Goal: Task Accomplishment & Management: Manage account settings

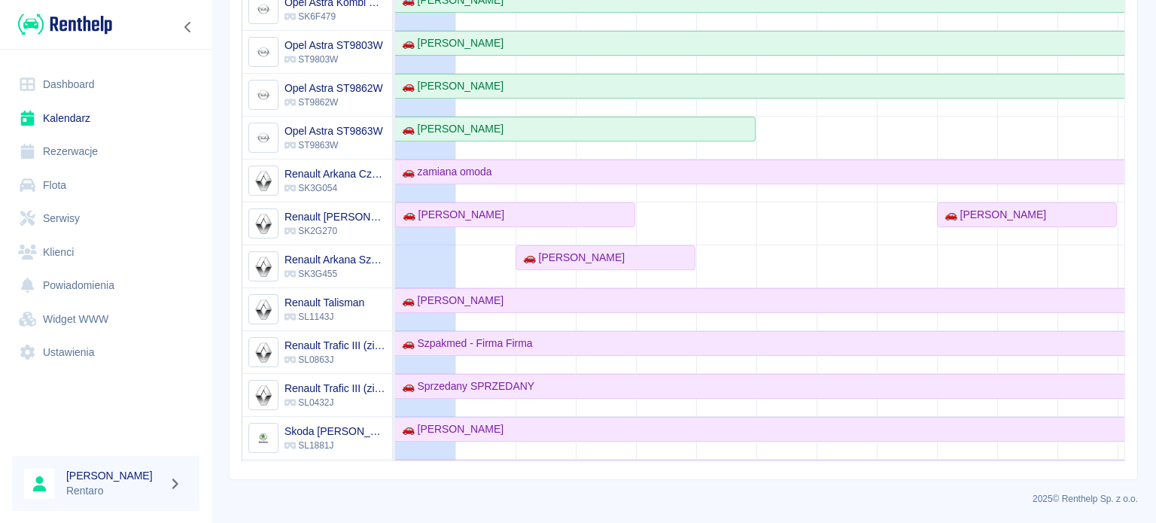
scroll to position [452, 0]
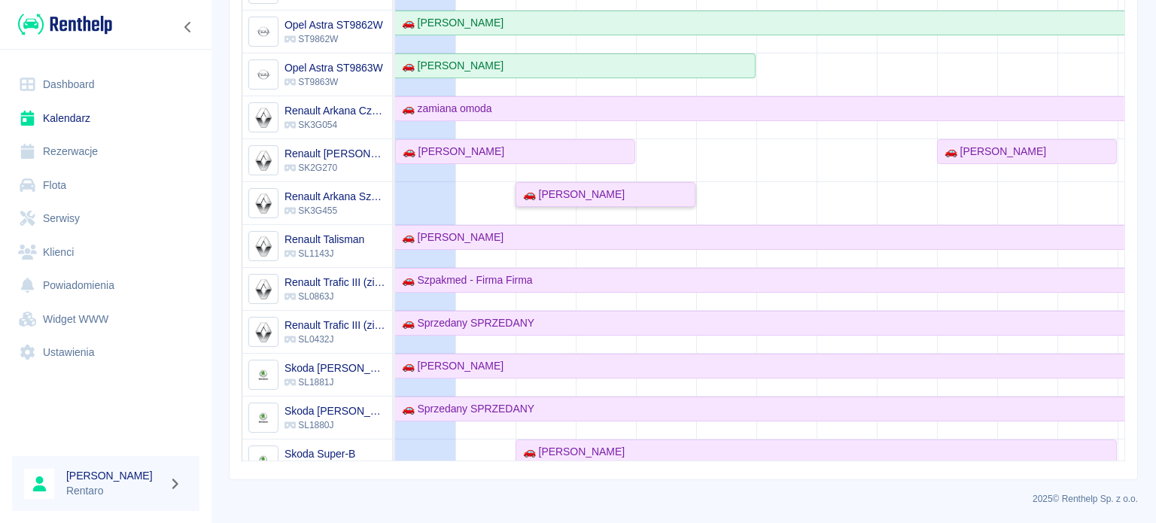
click at [562, 195] on div "🚗 [PERSON_NAME]" at bounding box center [571, 195] width 108 height 16
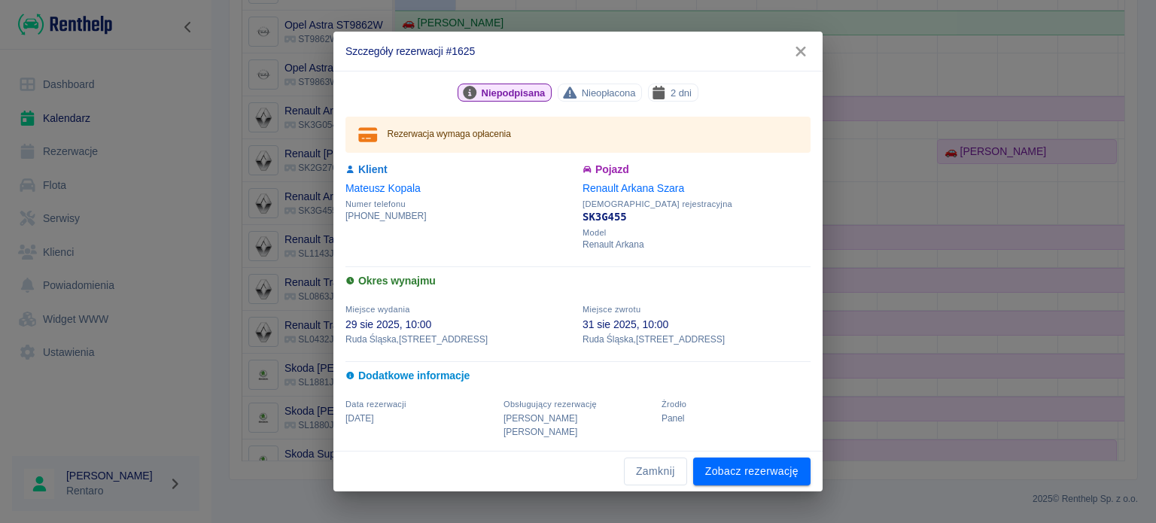
click at [754, 452] on div "Zamknij Zobacz rezerwację" at bounding box center [578, 472] width 489 height 40
click at [757, 459] on link "Zobacz rezerwację" at bounding box center [751, 472] width 117 height 28
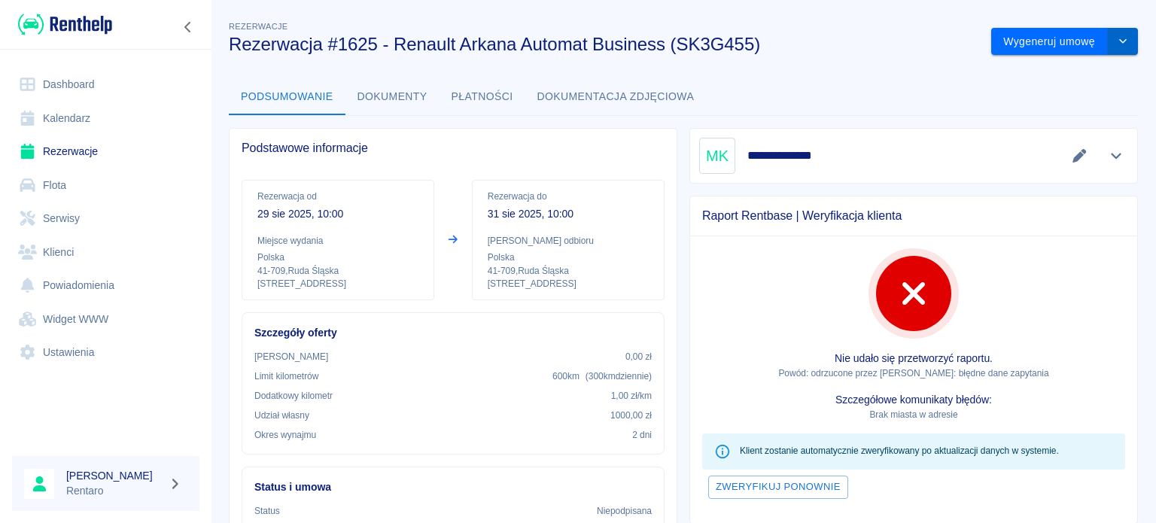
click at [1114, 37] on button "drop-down" at bounding box center [1123, 42] width 30 height 28
click at [1066, 69] on li "Modyfikuj rezerwację" at bounding box center [1053, 73] width 122 height 25
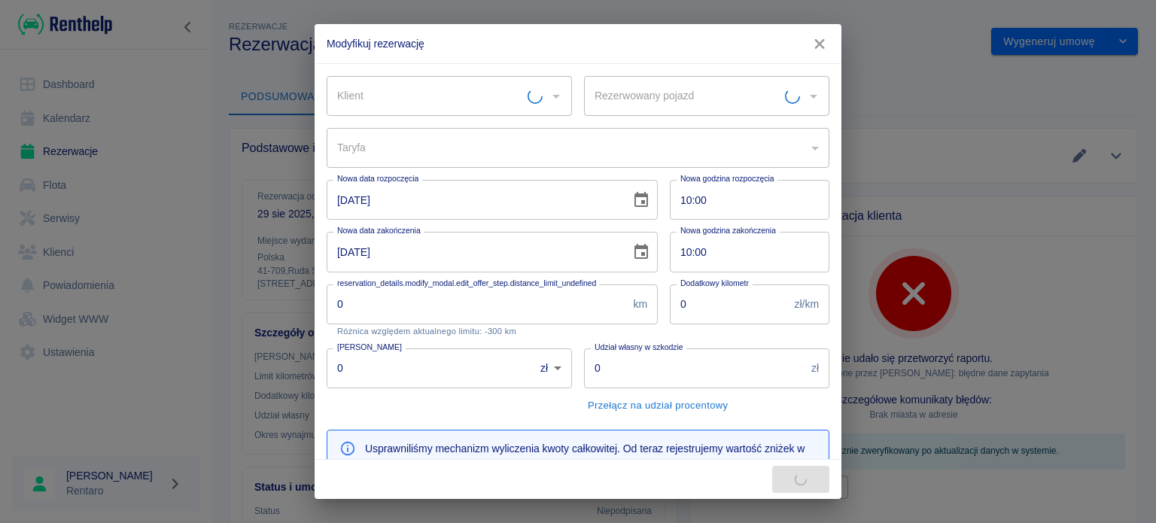
type input "Renault Arkana Szara - SK3G455"
type input "d99f7217-4d83-4f8d-893b-8b6306b33934"
type input "[PERSON_NAME]"
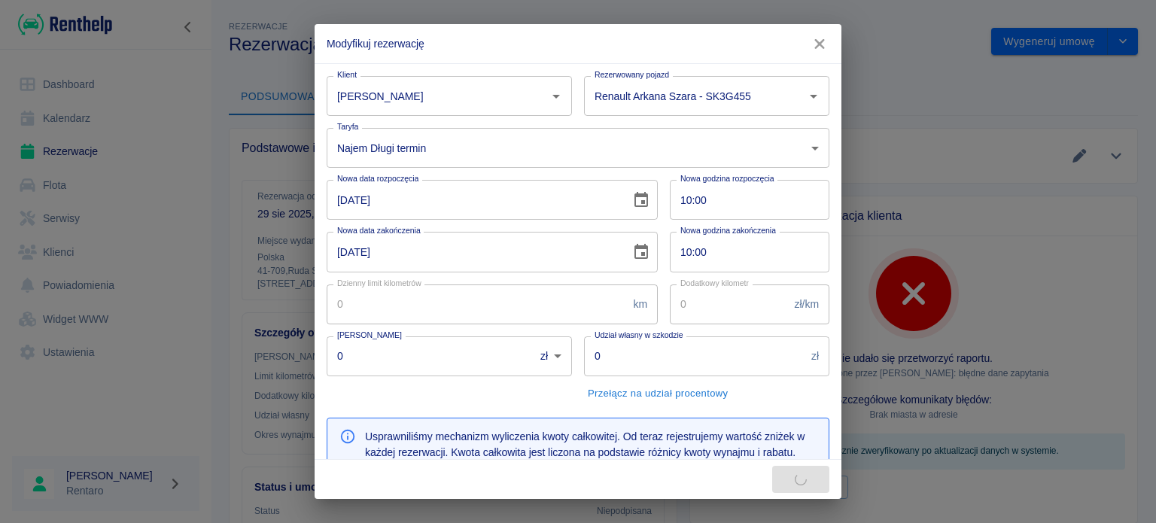
type input "100"
type input "1"
type input "1000"
type input "159"
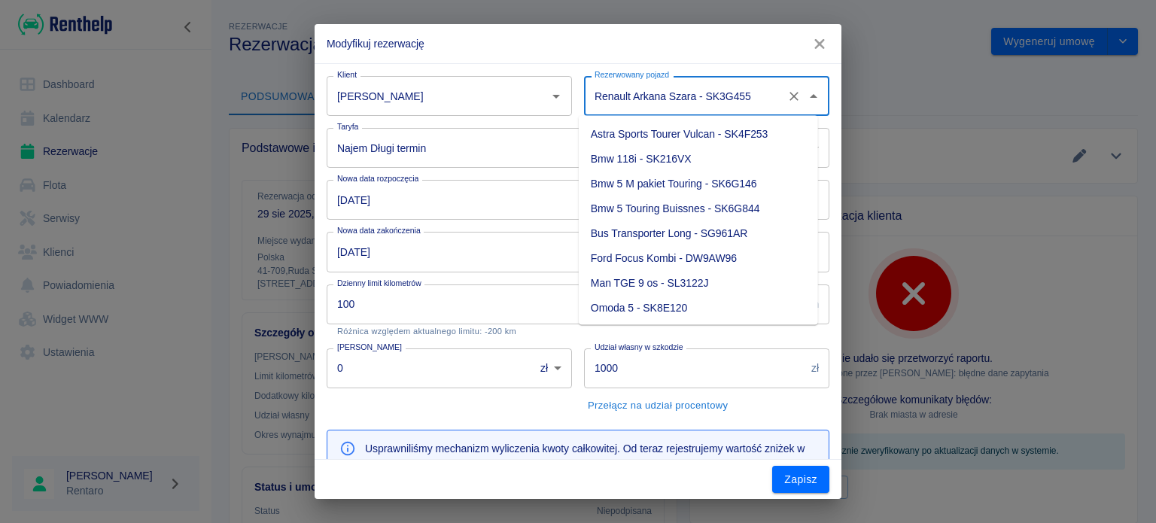
click at [671, 99] on input "Renault Arkana Szara - SK3G455" at bounding box center [686, 96] width 190 height 26
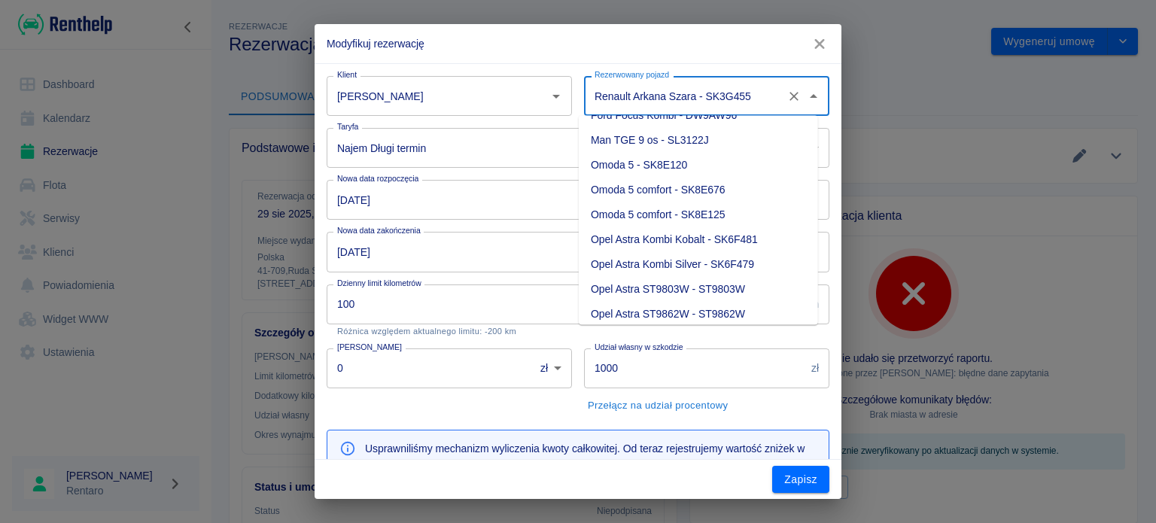
scroll to position [226, 0]
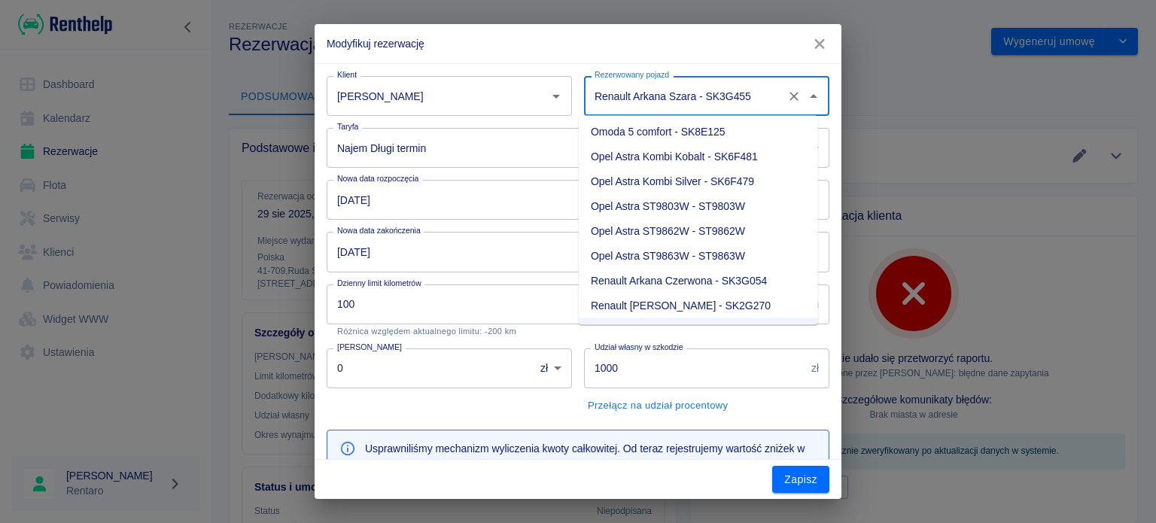
click at [721, 163] on li "Opel Astra Kombi Kobalt - SK6F481" at bounding box center [698, 157] width 239 height 25
type input "Opel Astra Kombi Kobalt - SK6F481"
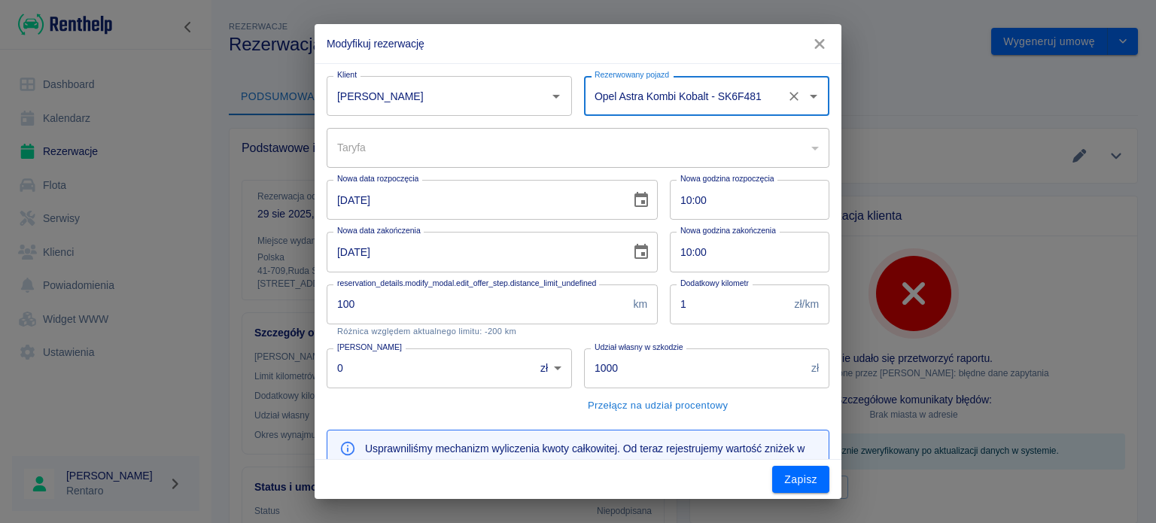
type input "4e6d6d03-0654-4d89-a381-95a09f65c943"
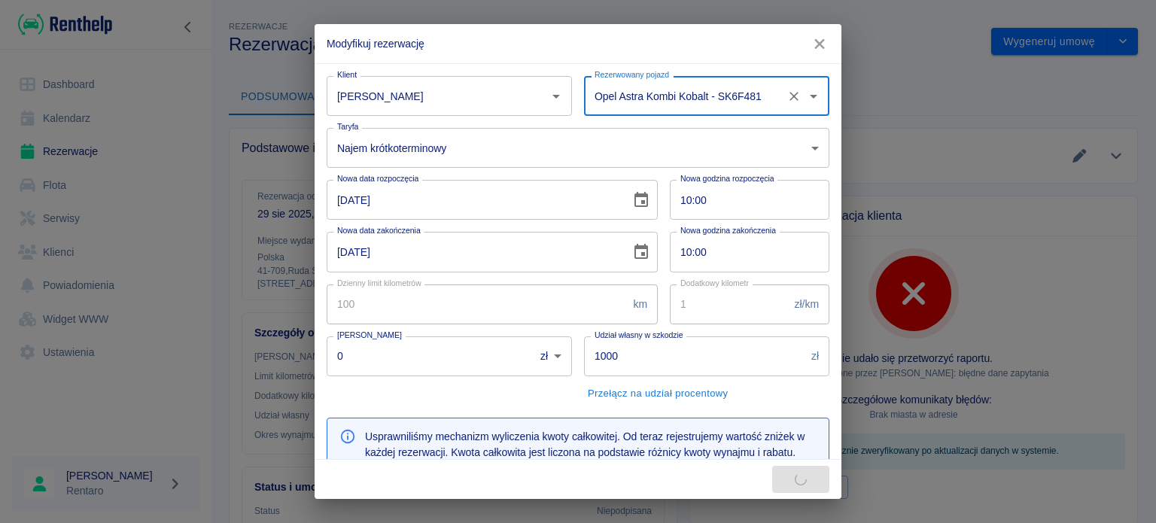
type input "300"
type input "318"
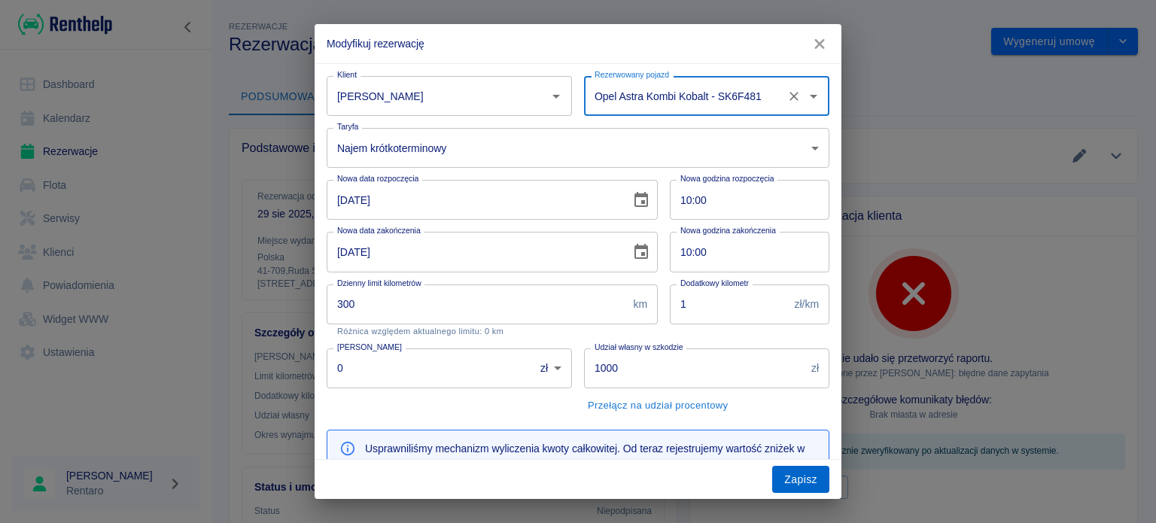
click at [806, 486] on button "Zapisz" at bounding box center [800, 480] width 57 height 28
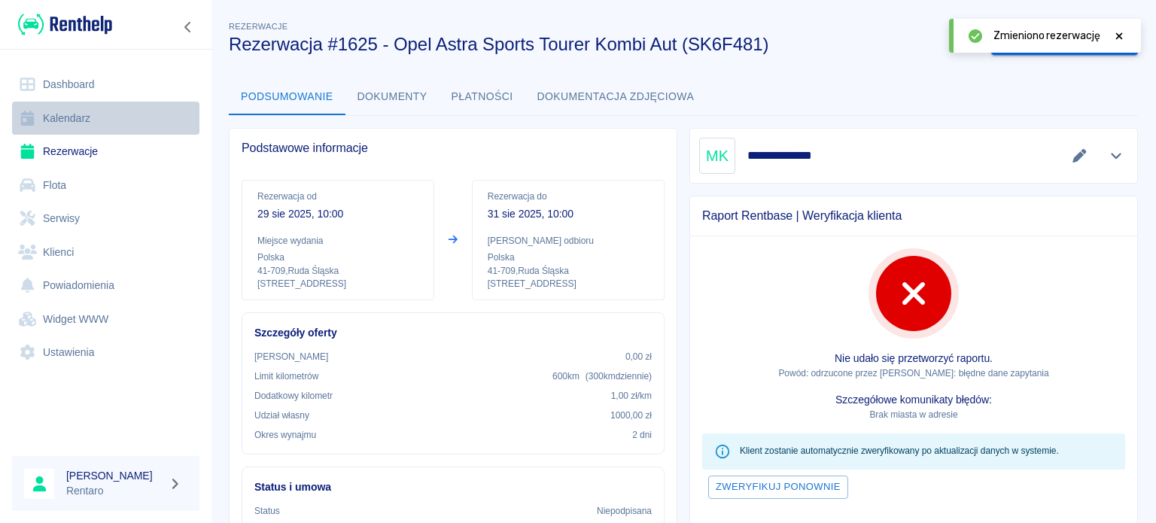
click at [72, 113] on link "Kalendarz" at bounding box center [105, 119] width 187 height 34
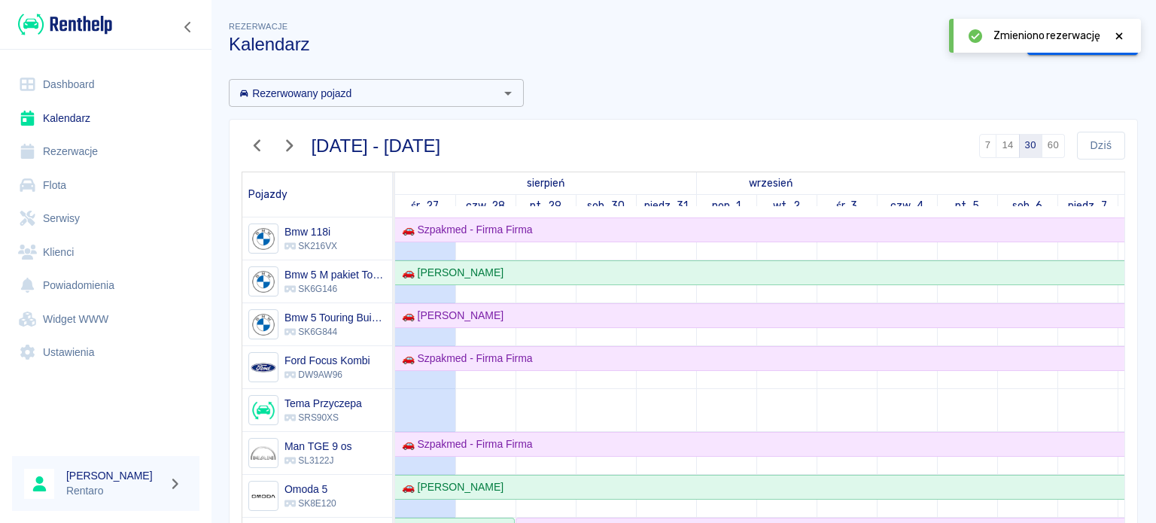
click at [78, 116] on link "Kalendarz" at bounding box center [105, 119] width 187 height 34
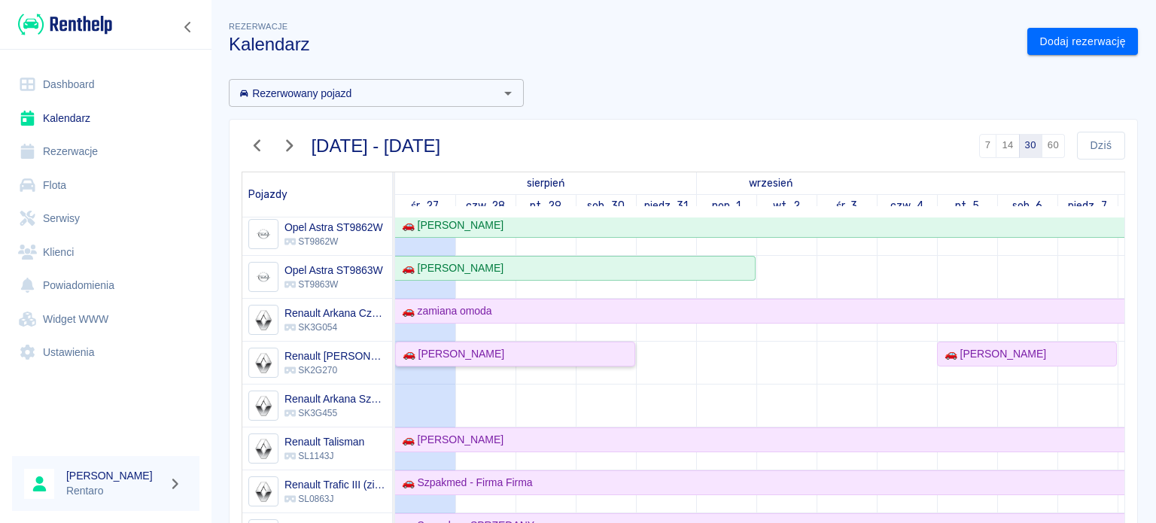
click at [501, 361] on link "🚗 [PERSON_NAME]" at bounding box center [515, 354] width 240 height 25
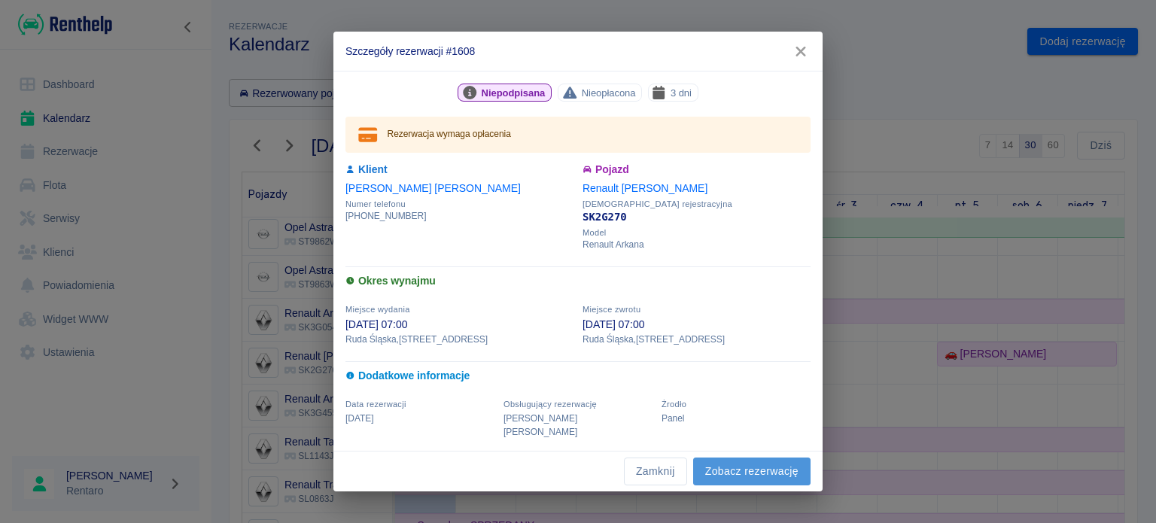
click at [729, 463] on link "Zobacz rezerwację" at bounding box center [751, 472] width 117 height 28
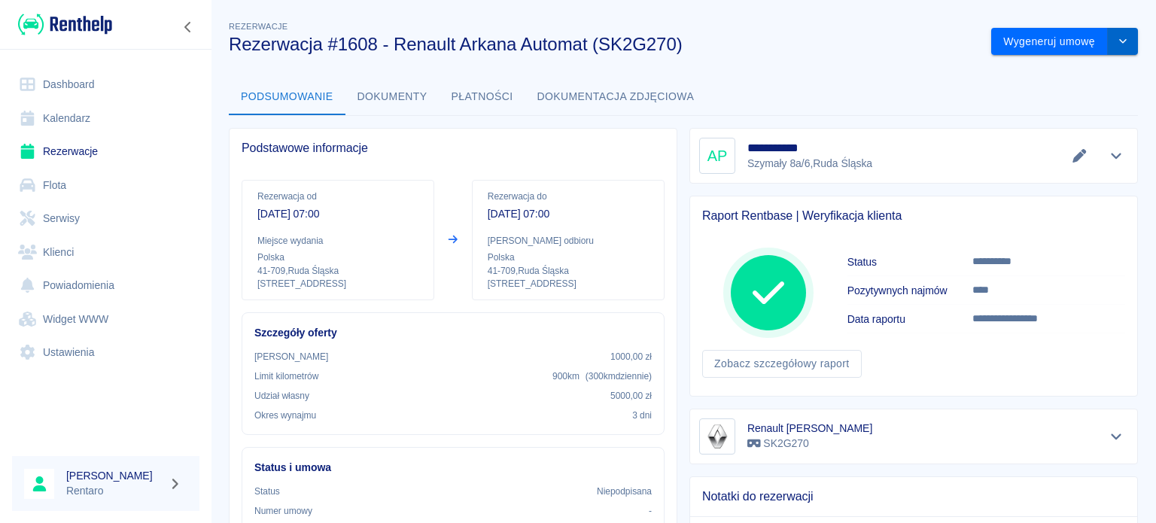
click at [1116, 47] on button "drop-down" at bounding box center [1123, 42] width 30 height 28
click at [1071, 81] on li "Modyfikuj rezerwację" at bounding box center [1053, 73] width 122 height 25
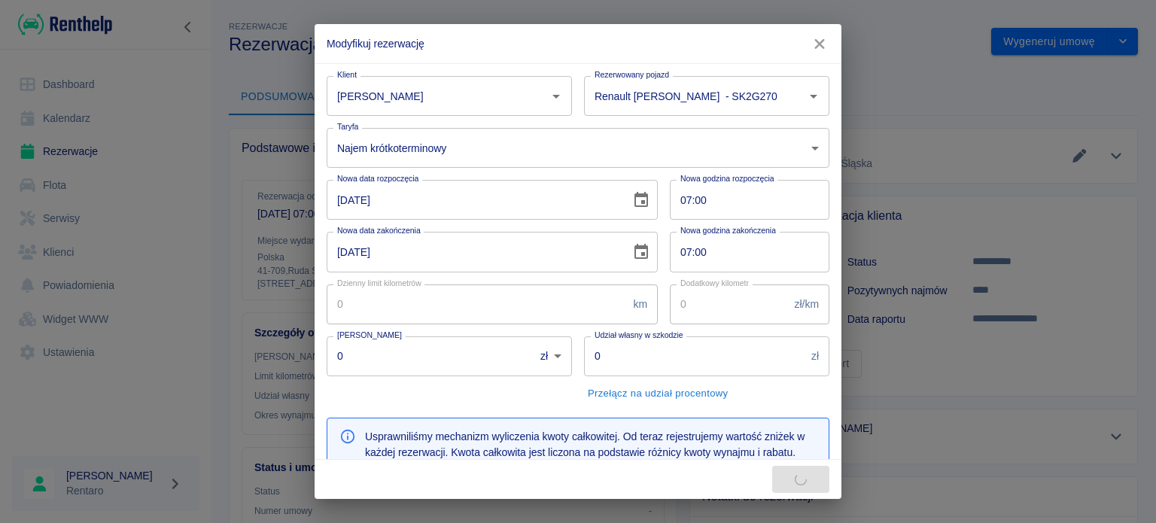
type input "300"
type input "1000"
type input "5000"
type input "477"
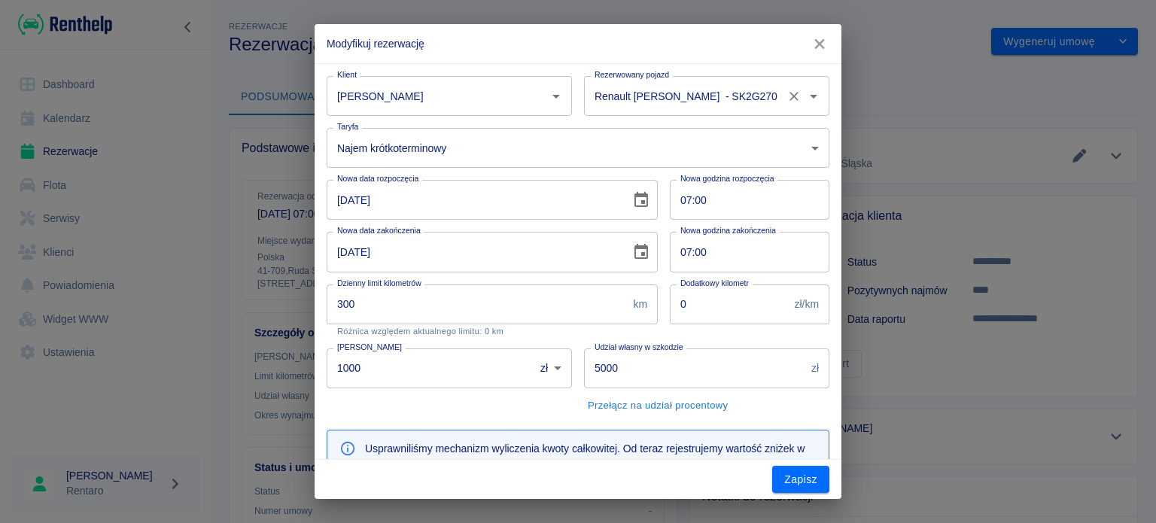
click at [647, 108] on div "Renault Arkana Morski - SK2G270 Rezerwowany pojazd" at bounding box center [706, 96] width 245 height 40
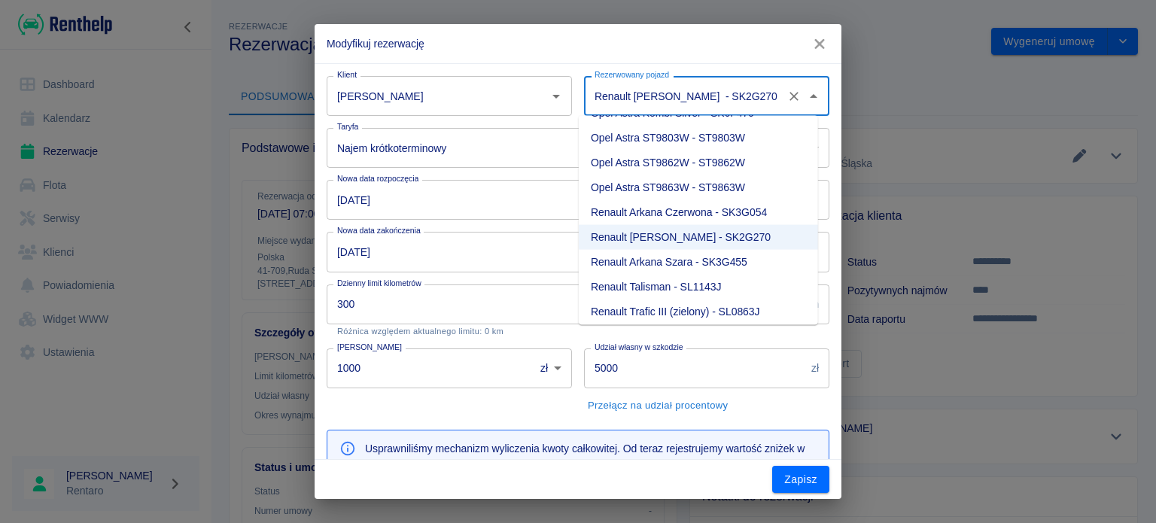
click at [696, 261] on li "Renault Arkana Szara - SK3G455" at bounding box center [698, 262] width 239 height 25
type input "Renault Arkana Szara - SK3G455"
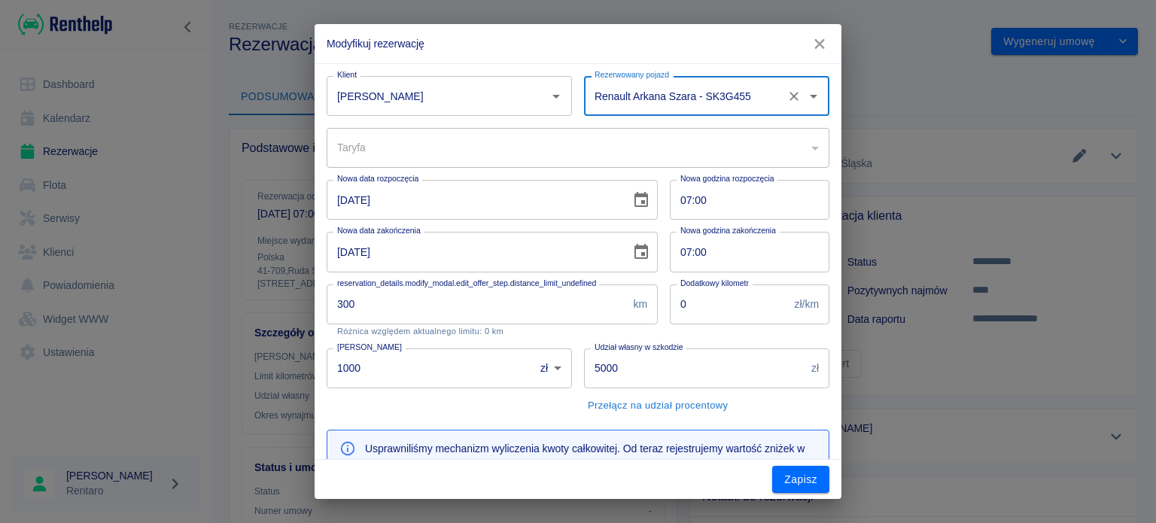
type input "d99f7217-4d83-4f8d-893b-8b6306b33934"
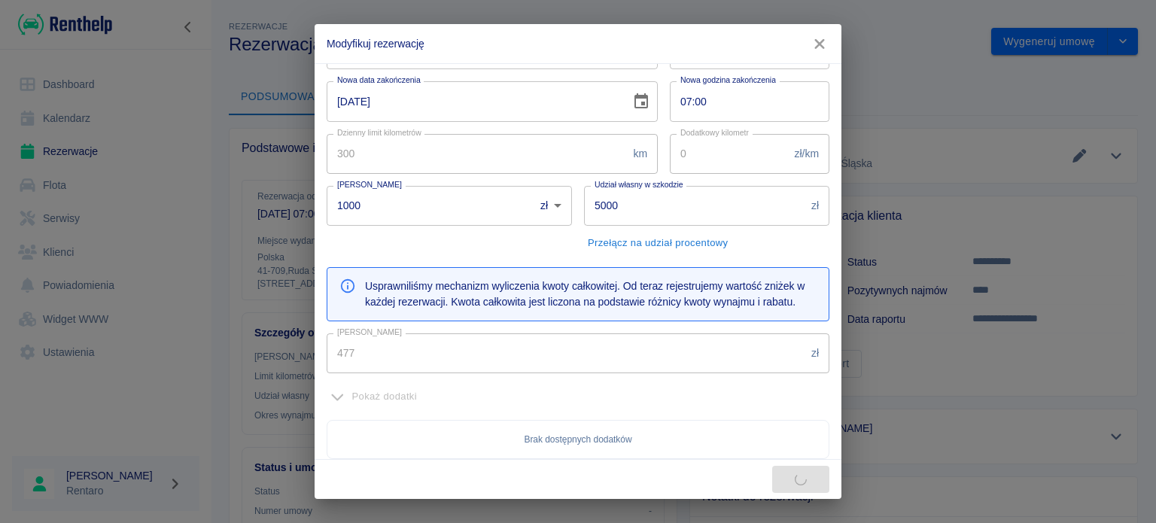
type input "100"
type input "159"
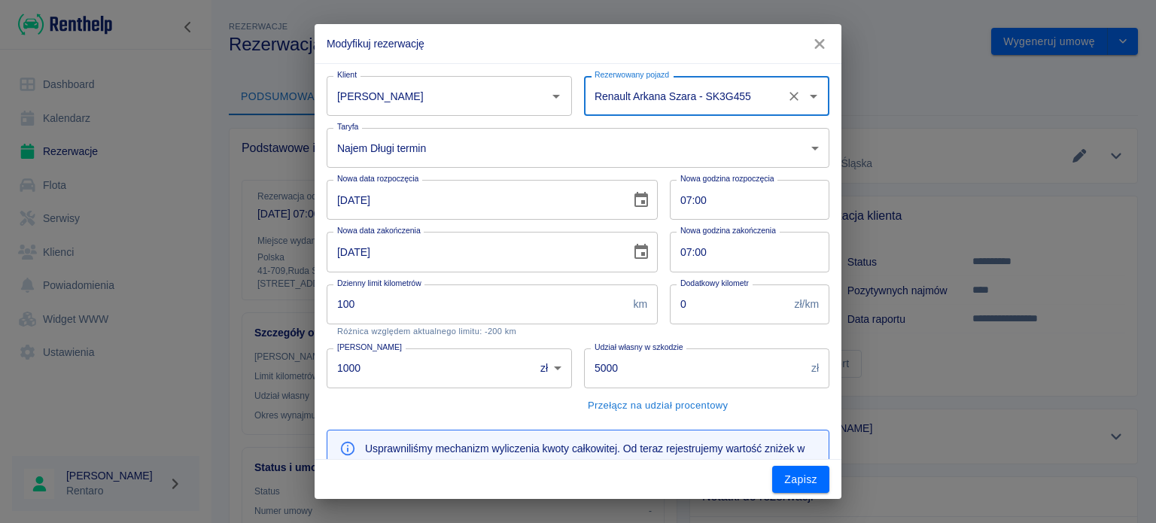
click at [550, 147] on body "Używamy plików Cookies, by zapewnić Ci najlepsze możliwe doświadczenie. Aby dow…" at bounding box center [578, 261] width 1156 height 523
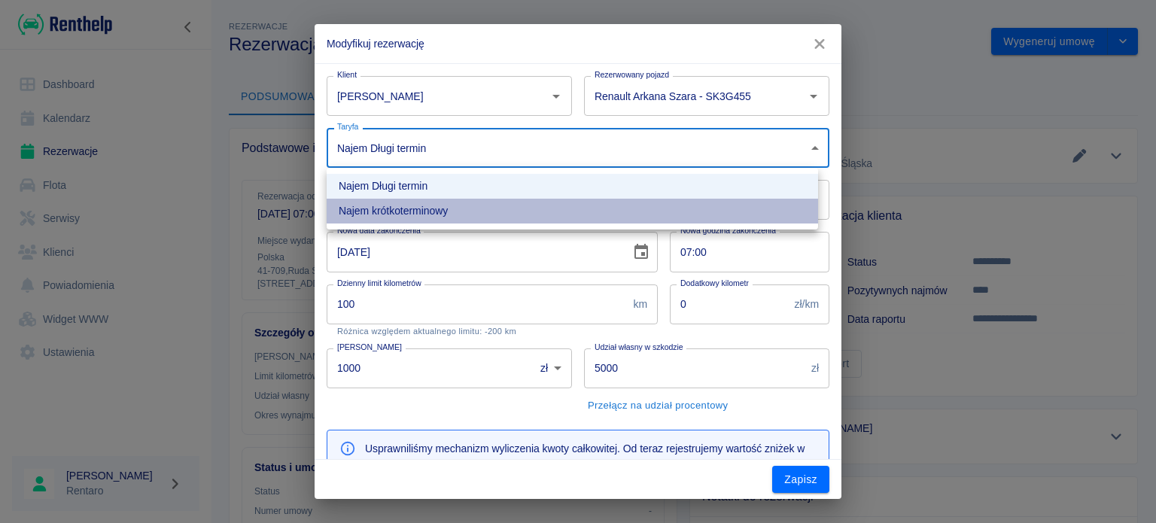
click at [483, 206] on li "Najem krótkoterminowy" at bounding box center [573, 211] width 492 height 25
type input "b630a6ef-9813-4bd7-9984-de10129eb9c2"
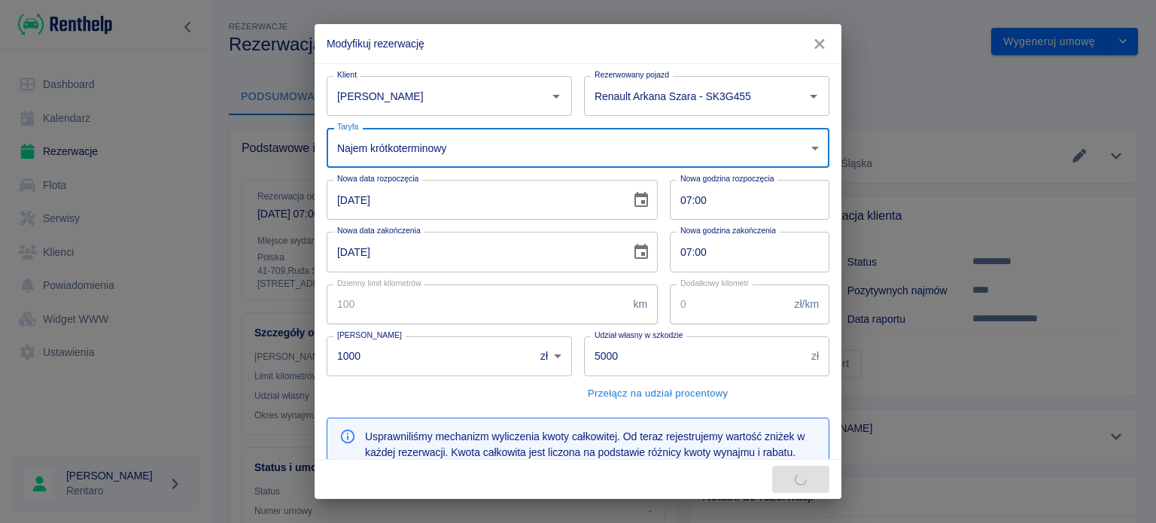
type input "300"
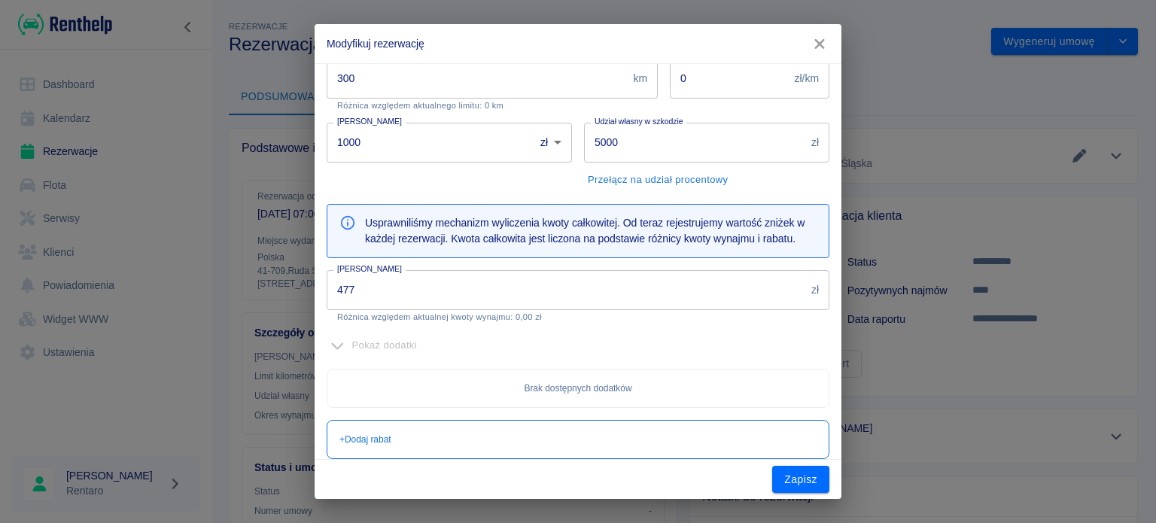
click at [463, 302] on input "477" at bounding box center [566, 290] width 479 height 40
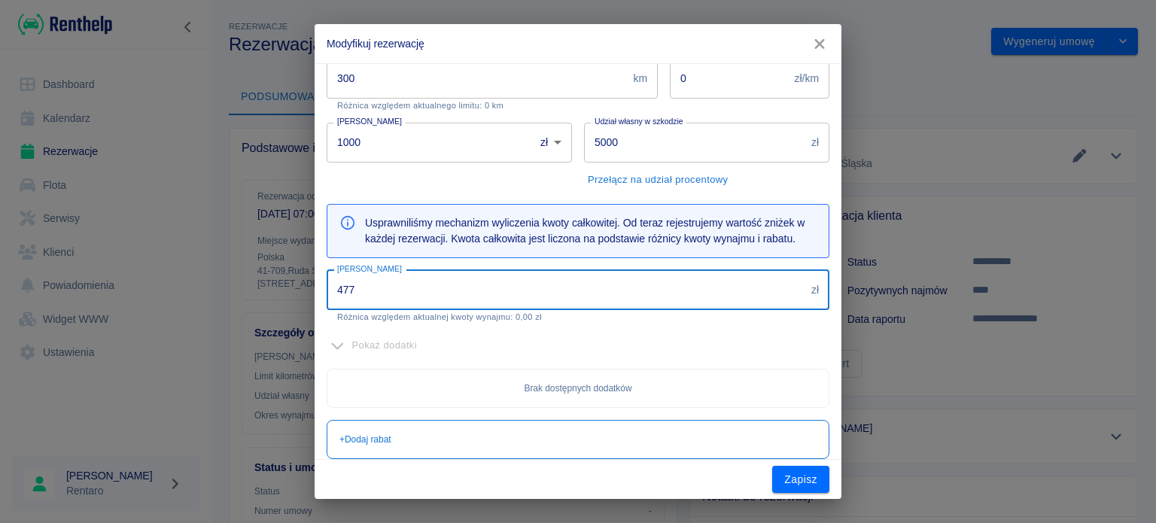
click at [463, 302] on input "477" at bounding box center [566, 290] width 479 height 40
type input "400"
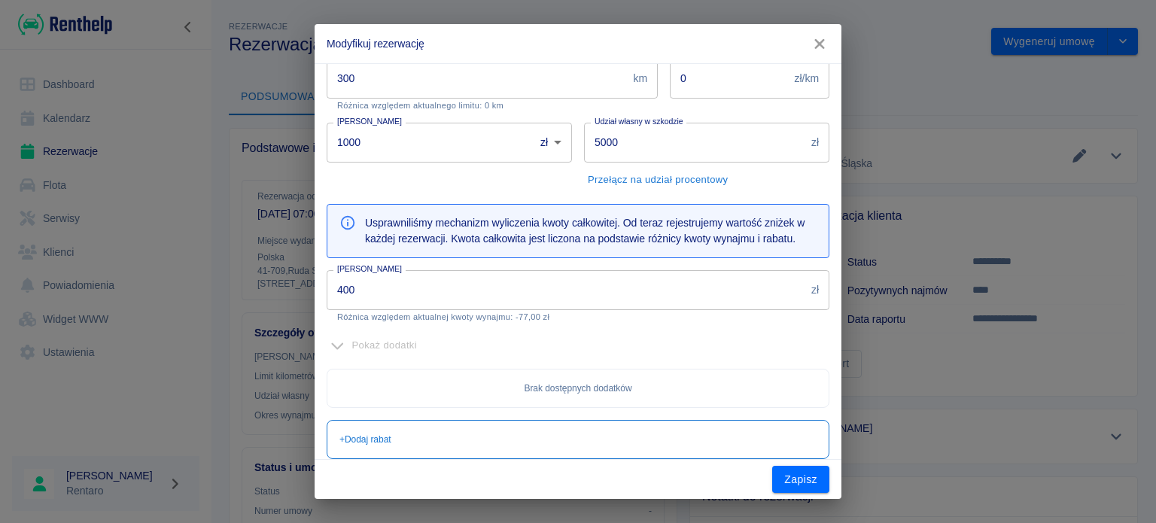
click at [608, 337] on div "Pokaż dodatki" at bounding box center [578, 345] width 503 height 23
click at [802, 473] on button "Zapisz" at bounding box center [800, 480] width 57 height 28
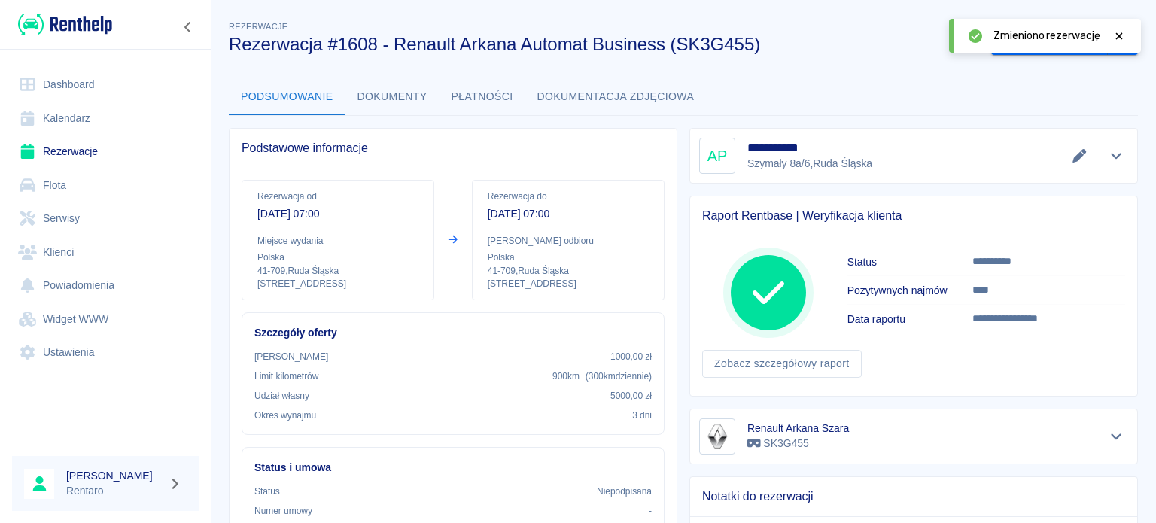
click at [1115, 36] on icon at bounding box center [1120, 36] width 14 height 11
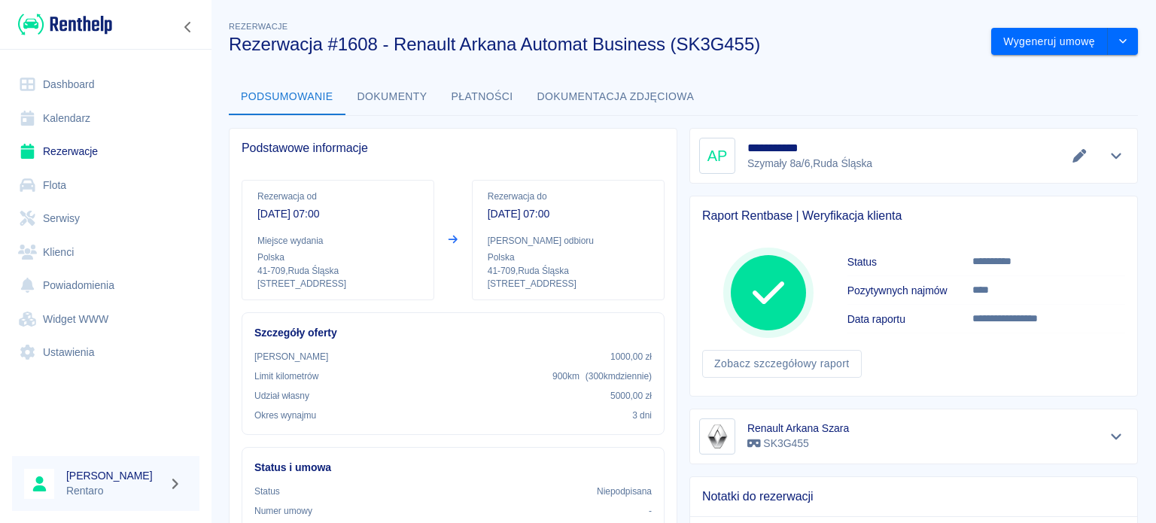
click at [72, 116] on link "Kalendarz" at bounding box center [105, 119] width 187 height 34
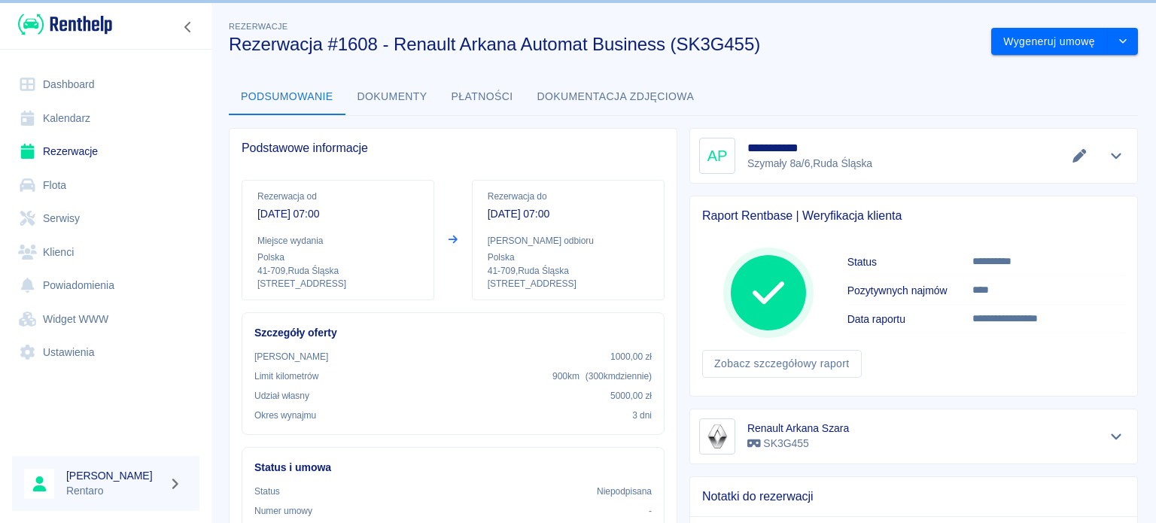
click at [75, 117] on link "Kalendarz" at bounding box center [105, 119] width 187 height 34
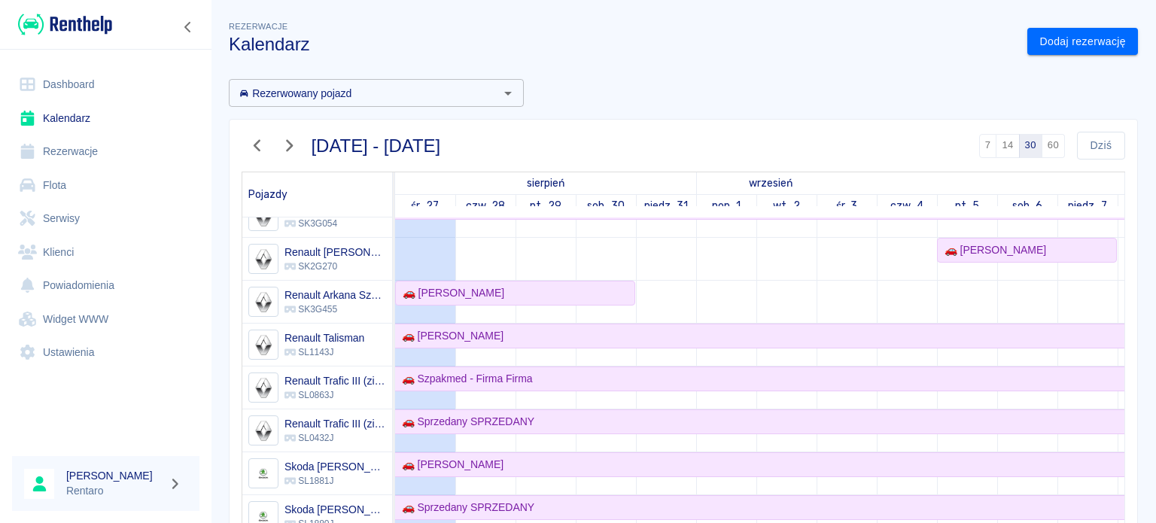
scroll to position [602, 0]
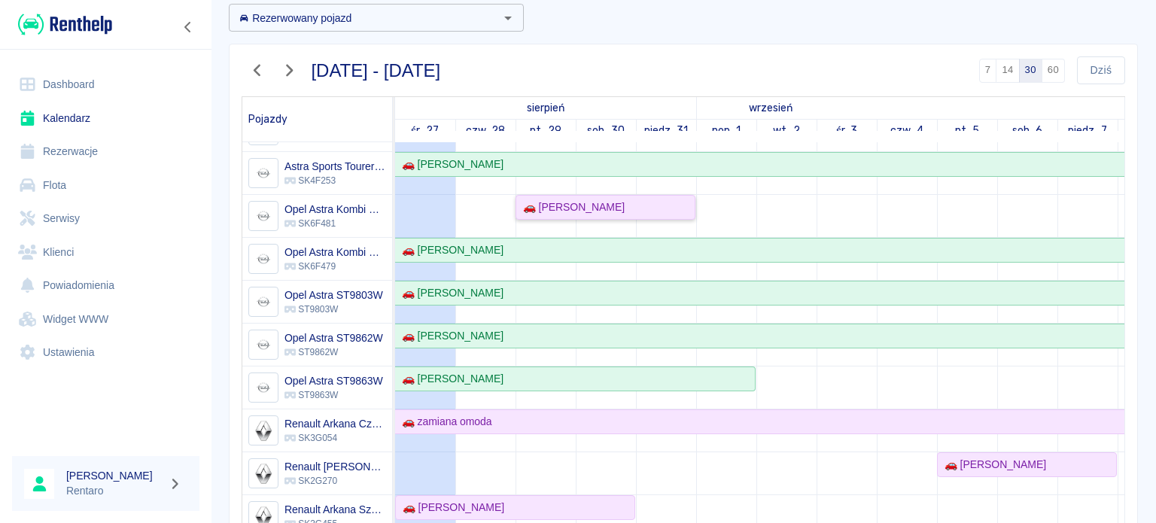
click at [578, 208] on div "🚗 [PERSON_NAME]" at bounding box center [571, 208] width 108 height 16
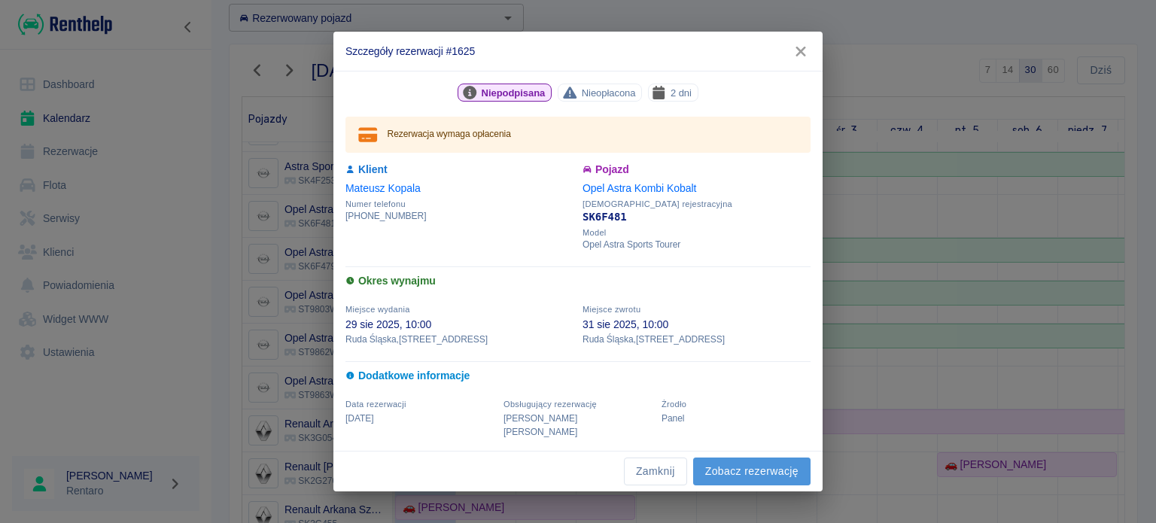
click at [760, 472] on link "Zobacz rezerwację" at bounding box center [751, 472] width 117 height 28
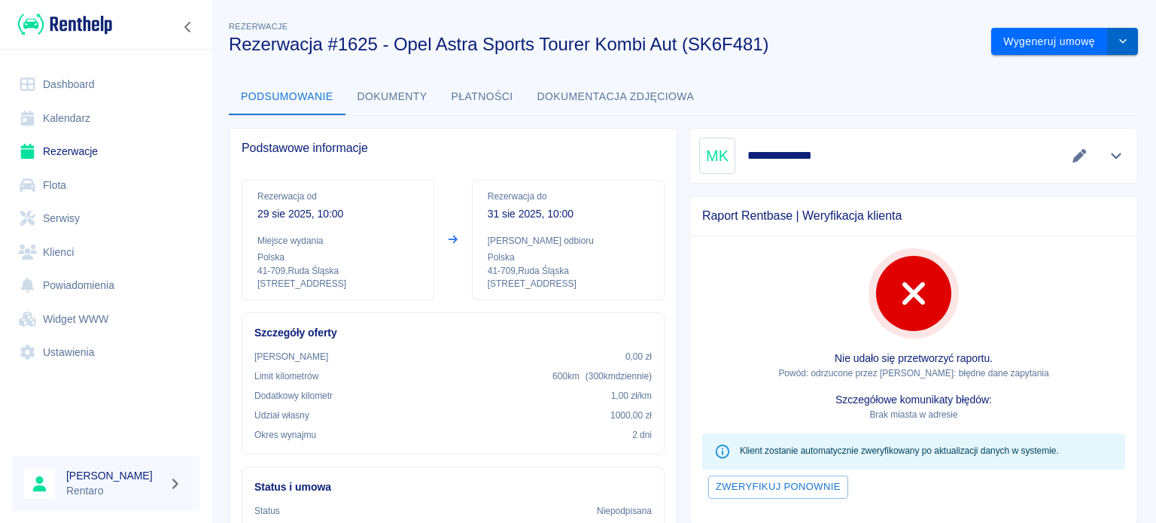
click at [1117, 38] on icon "drop-down" at bounding box center [1123, 41] width 12 height 10
click at [1072, 65] on li "Modyfikuj rezerwację" at bounding box center [1053, 73] width 122 height 25
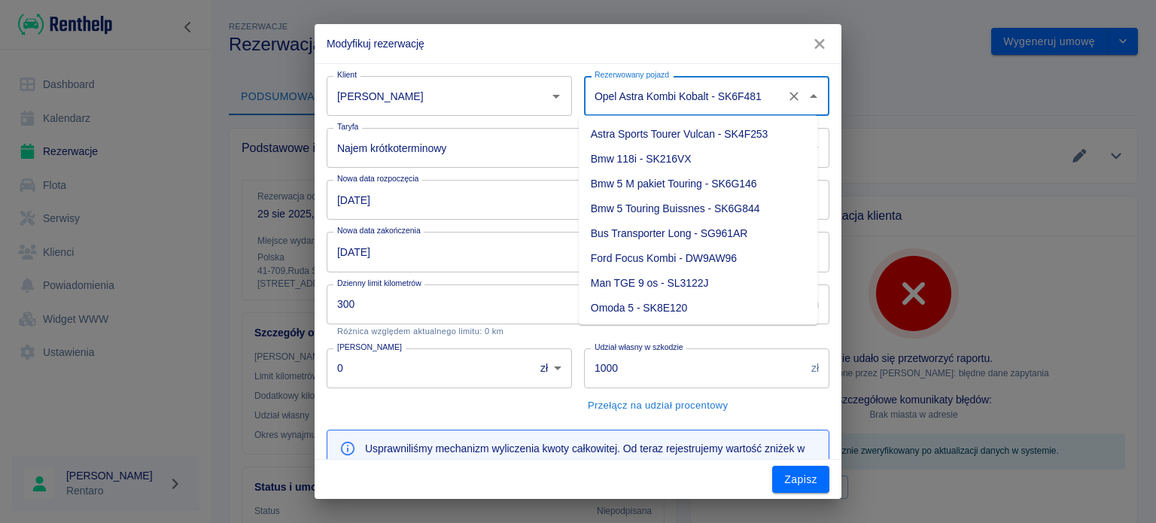
click at [637, 90] on input "Opel Astra Kombi Kobalt - SK6F481" at bounding box center [686, 96] width 190 height 26
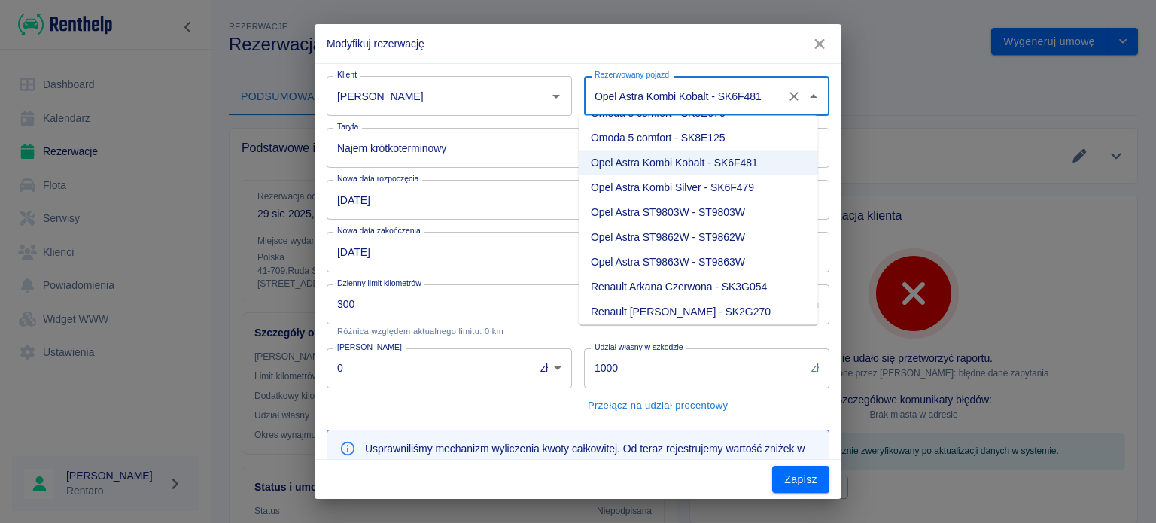
click at [678, 306] on li "Renault [PERSON_NAME] - SK2G270" at bounding box center [698, 312] width 239 height 25
type input "Renault [PERSON_NAME] - SK2G270"
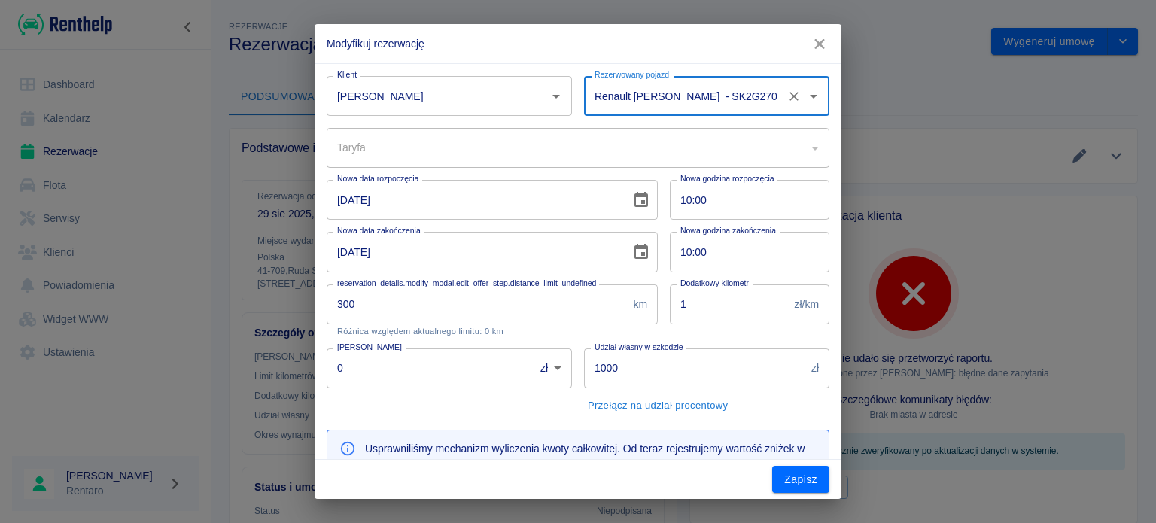
type input "413308e5-530f-4aa7-a42c-29107f415b18"
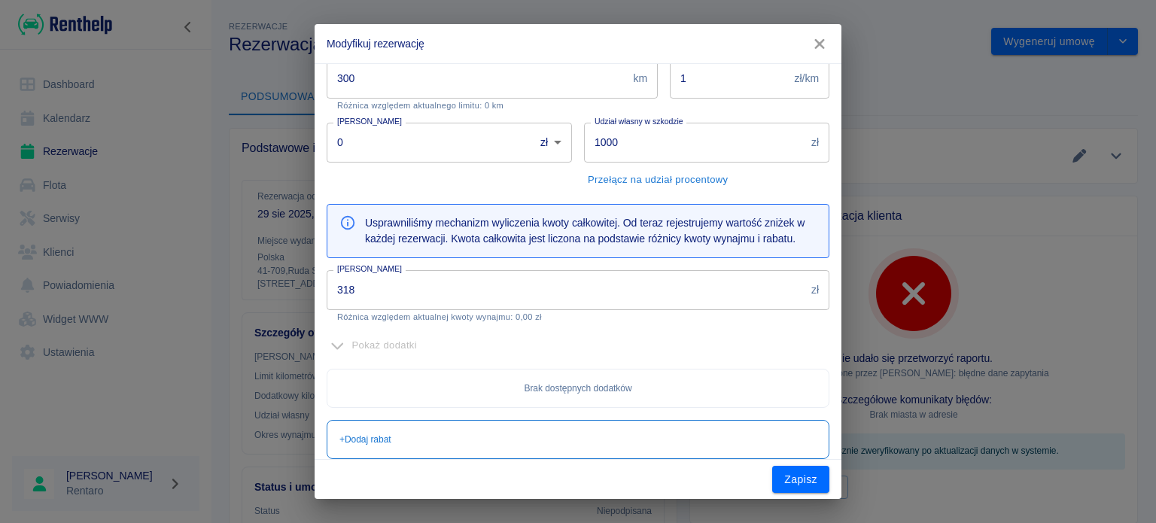
click at [560, 300] on input "318" at bounding box center [566, 290] width 479 height 40
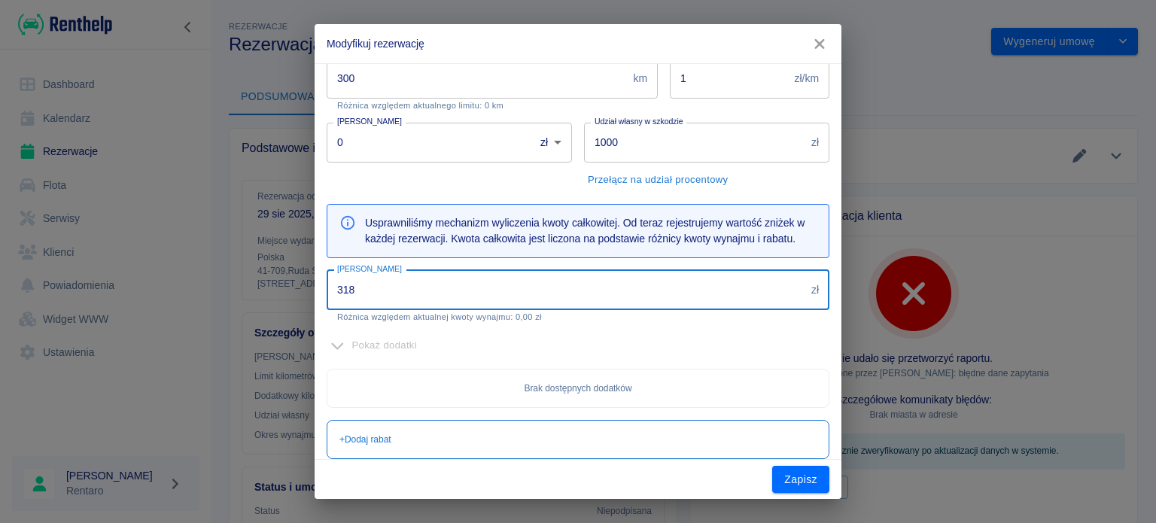
click at [560, 300] on input "318" at bounding box center [566, 290] width 479 height 40
type input "300"
click at [791, 483] on button "Zapisz" at bounding box center [800, 480] width 57 height 28
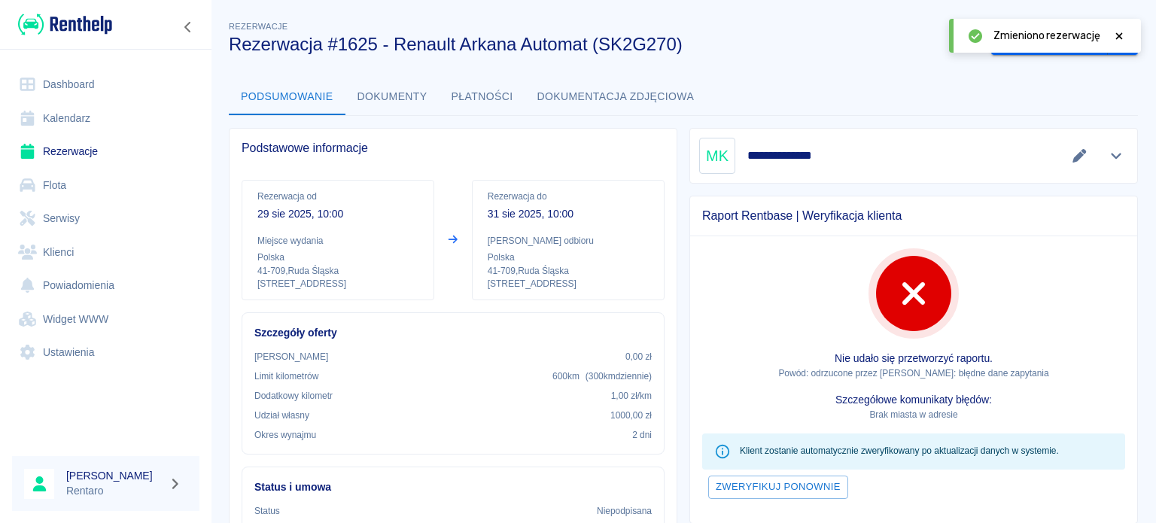
click at [1122, 32] on icon at bounding box center [1120, 35] width 7 height 7
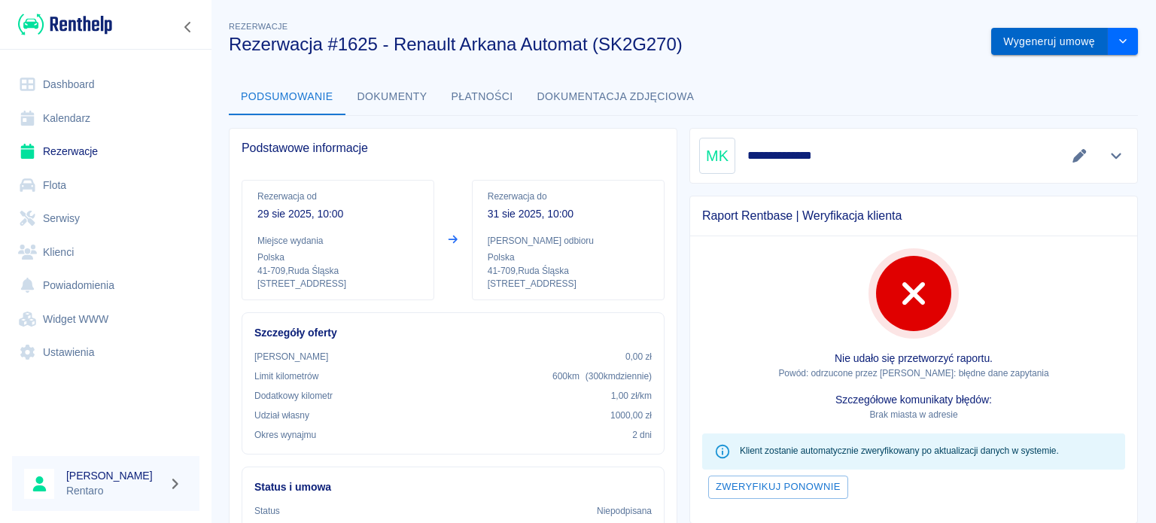
click at [1031, 38] on button "Wygeneruj umowę" at bounding box center [1050, 42] width 117 height 28
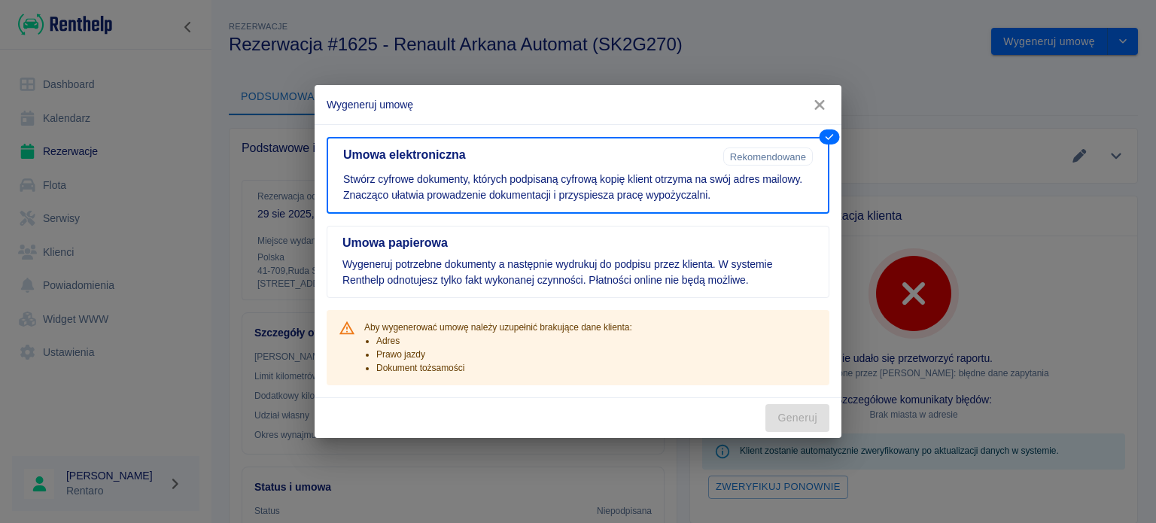
click at [815, 101] on icon "button" at bounding box center [820, 105] width 10 height 10
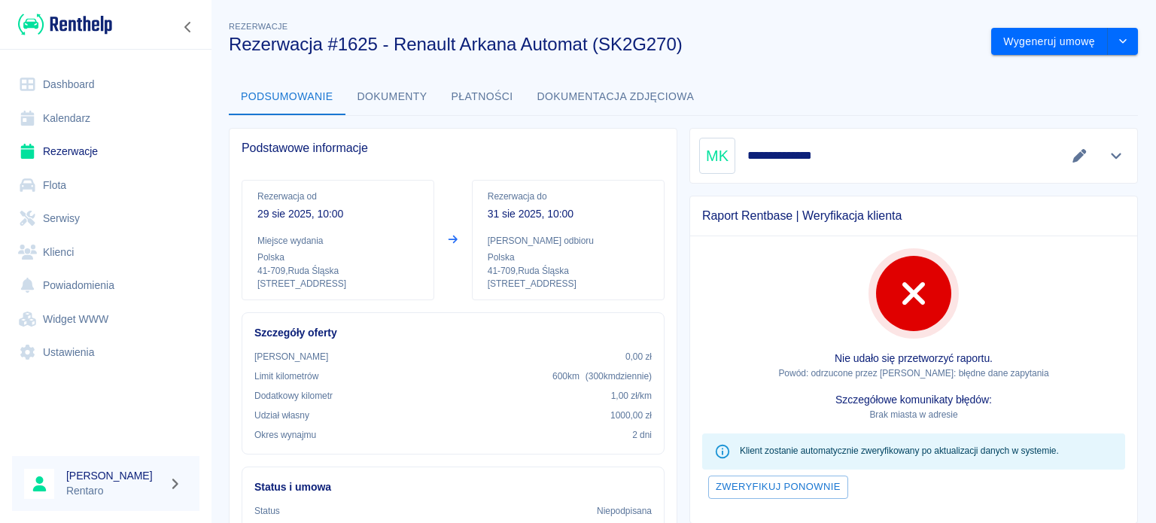
click at [64, 116] on link "Kalendarz" at bounding box center [105, 119] width 187 height 34
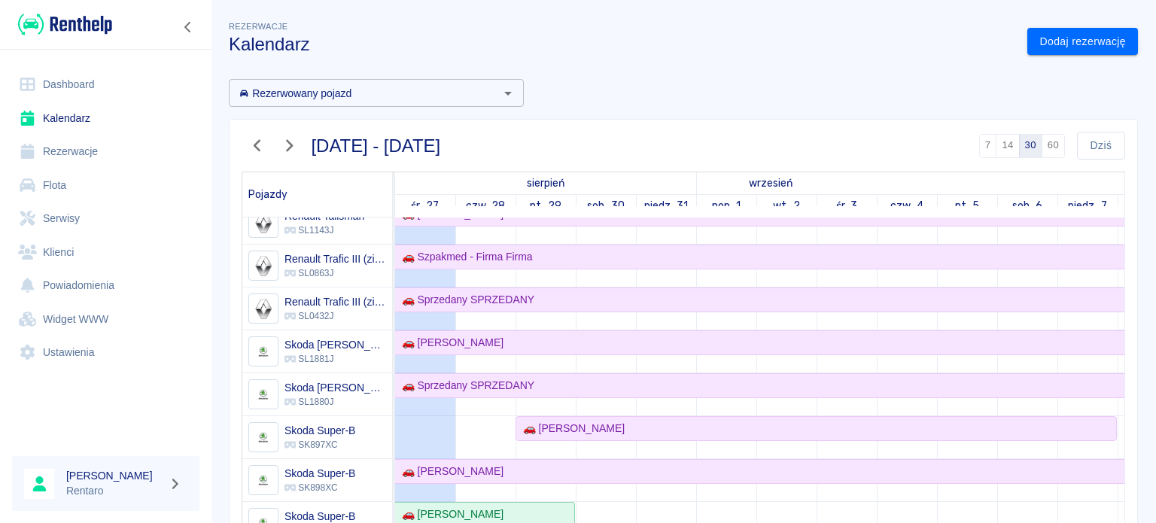
scroll to position [562, 0]
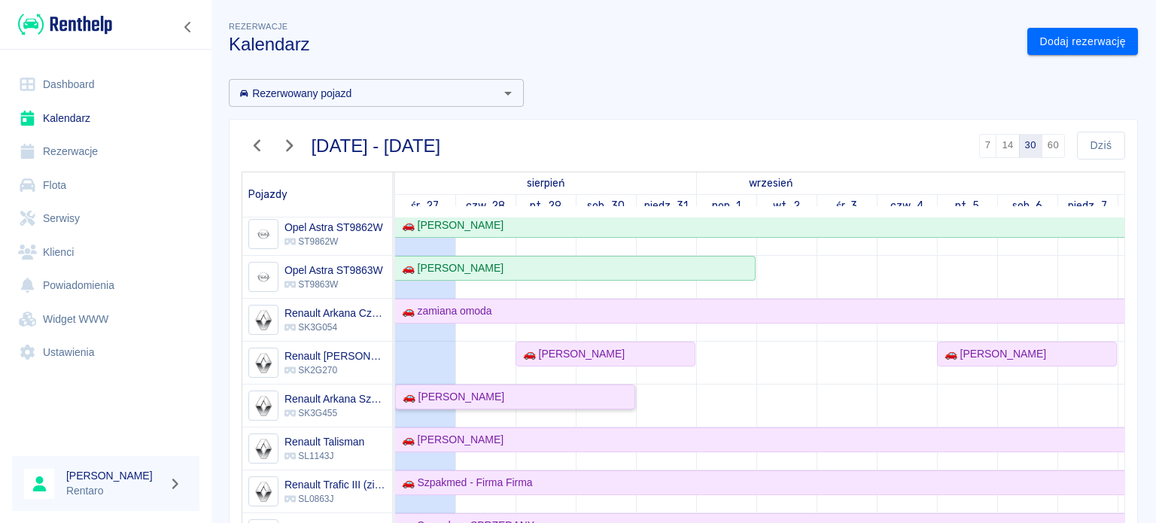
click at [547, 389] on div "🚗 [PERSON_NAME]" at bounding box center [515, 397] width 237 height 16
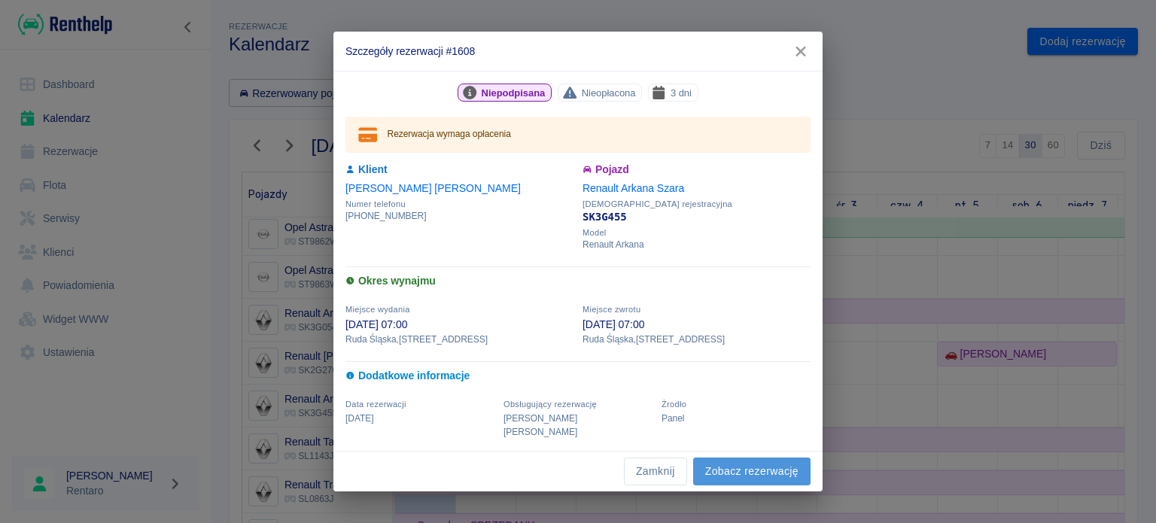
click at [738, 466] on link "Zobacz rezerwację" at bounding box center [751, 472] width 117 height 28
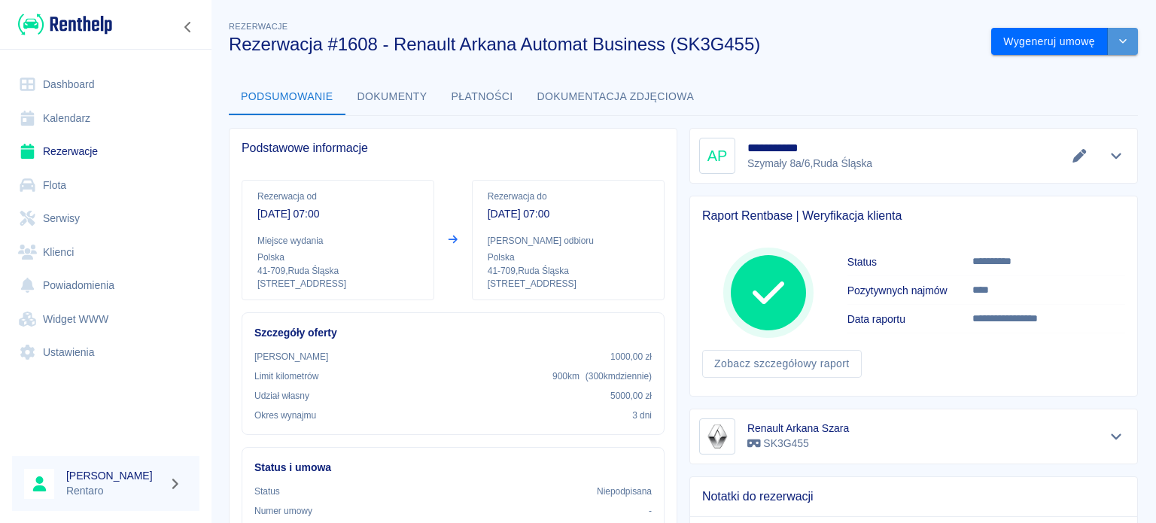
click at [1108, 47] on button "drop-down" at bounding box center [1123, 42] width 30 height 28
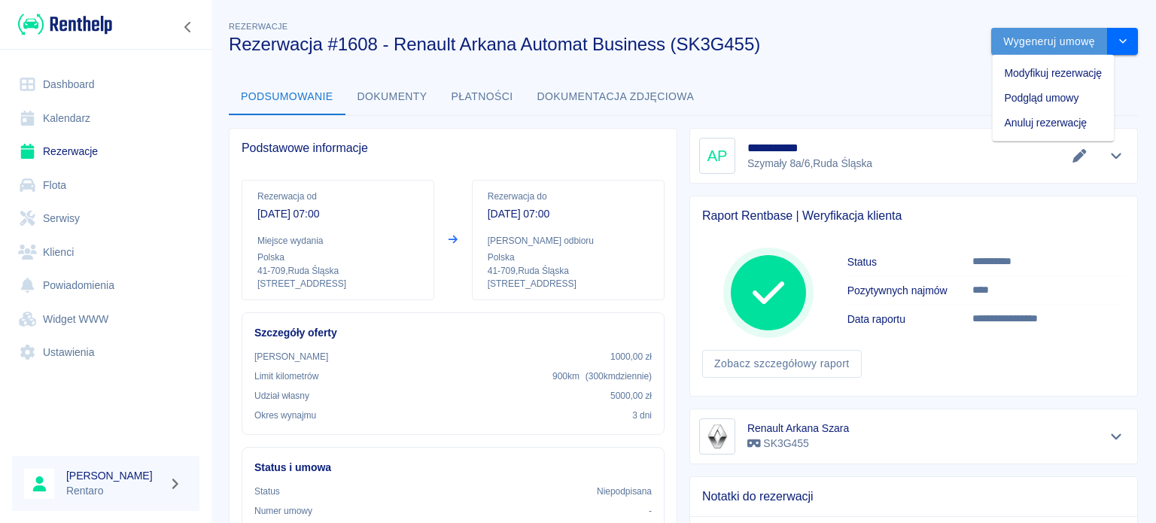
click at [1043, 44] on button "Wygeneruj umowę" at bounding box center [1050, 42] width 117 height 28
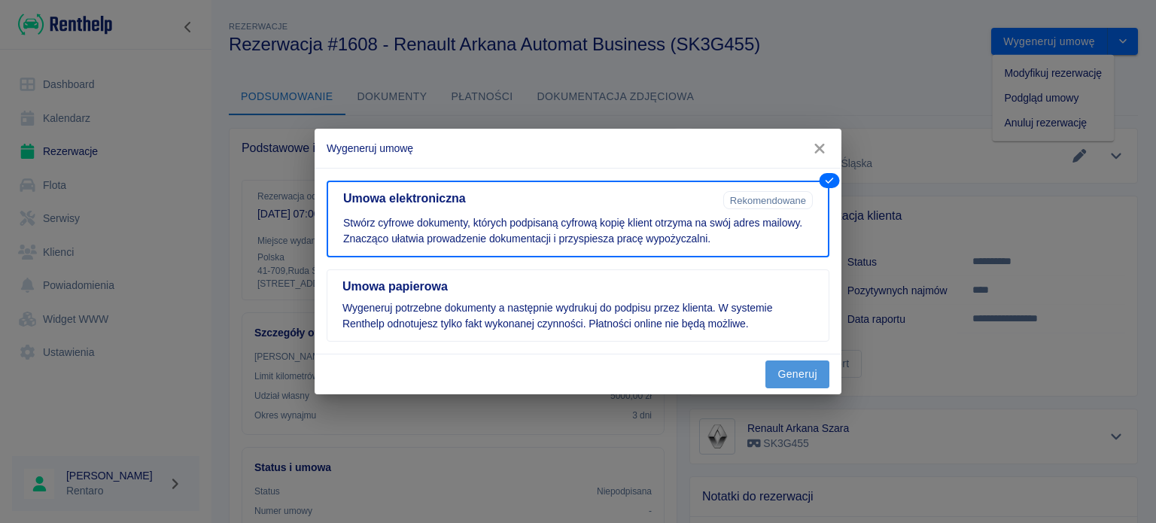
click at [797, 376] on button "Generuj" at bounding box center [798, 375] width 64 height 28
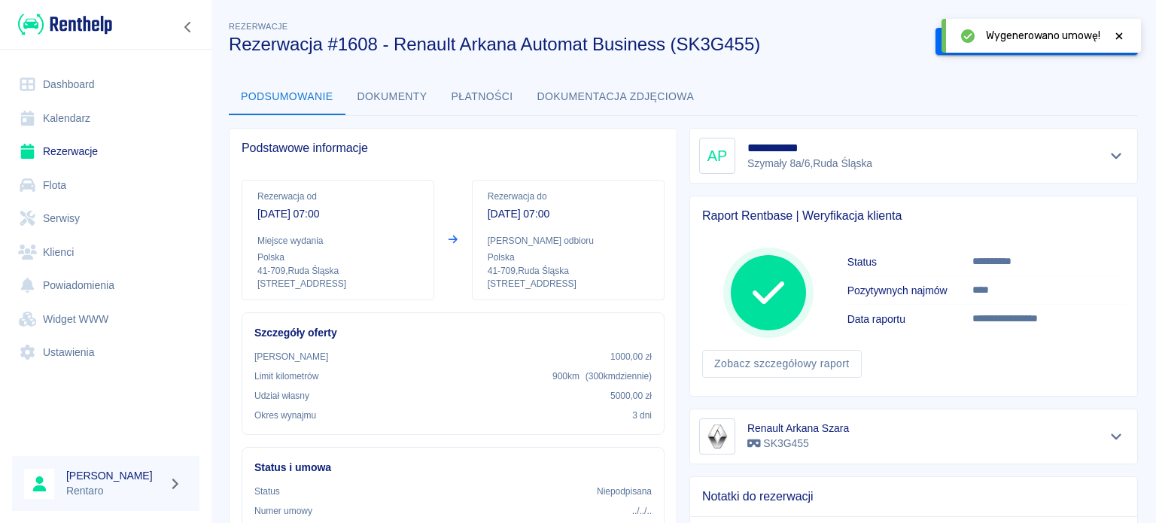
click at [1121, 38] on icon at bounding box center [1120, 36] width 14 height 11
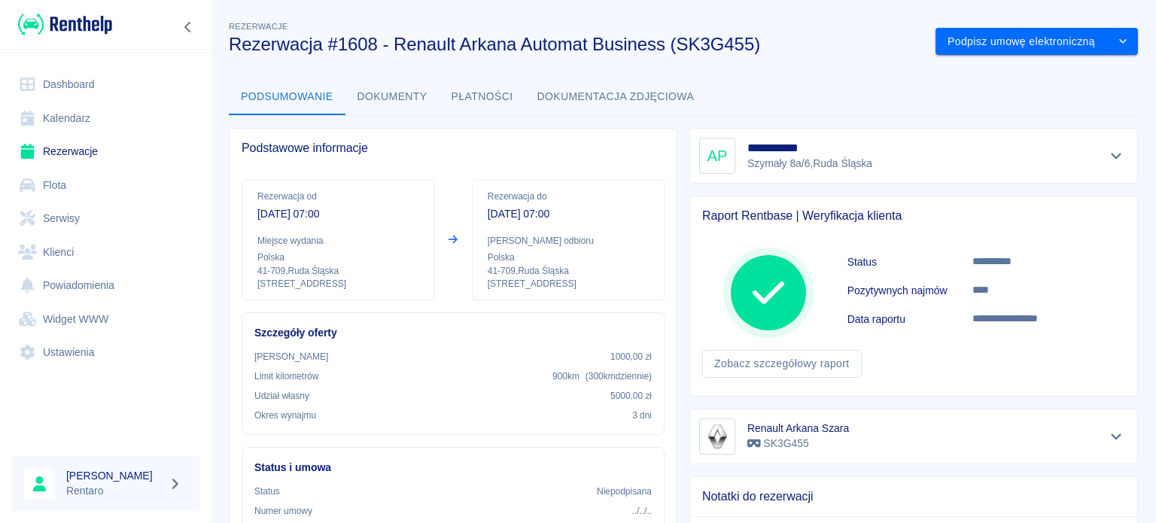
click at [60, 80] on link "Dashboard" at bounding box center [105, 85] width 187 height 34
